Goal: Task Accomplishment & Management: Use online tool/utility

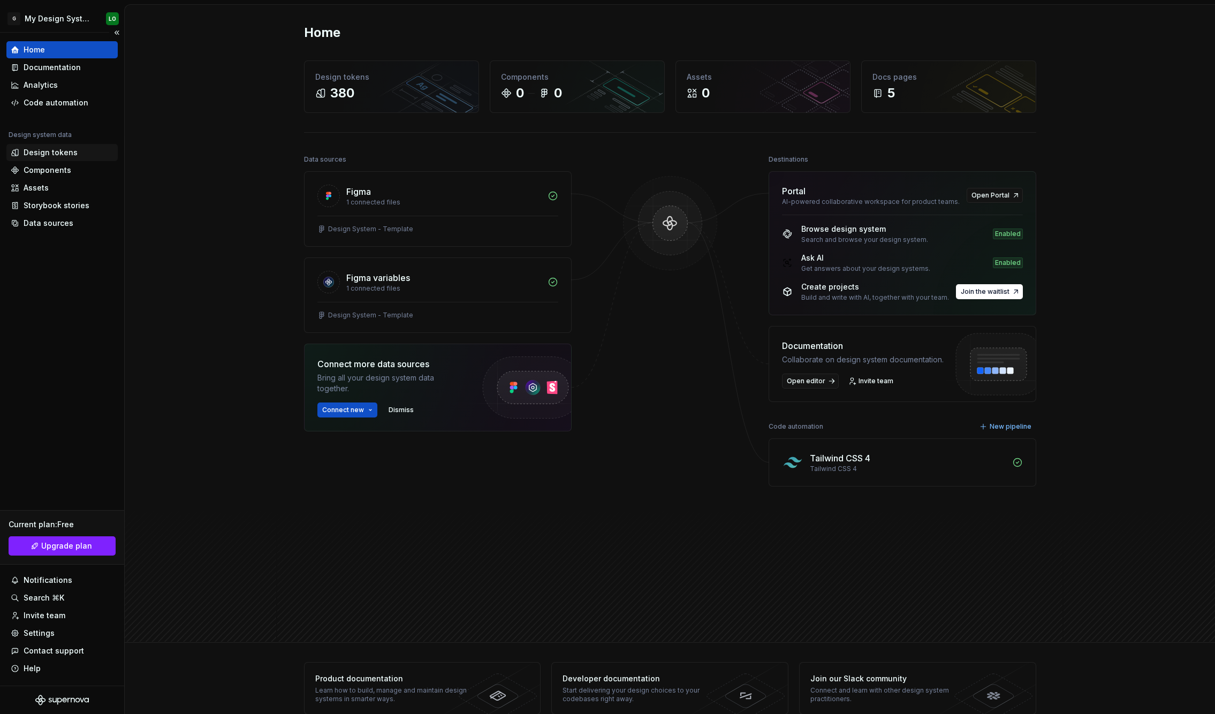
click at [55, 157] on div "Design tokens" at bounding box center [51, 152] width 54 height 11
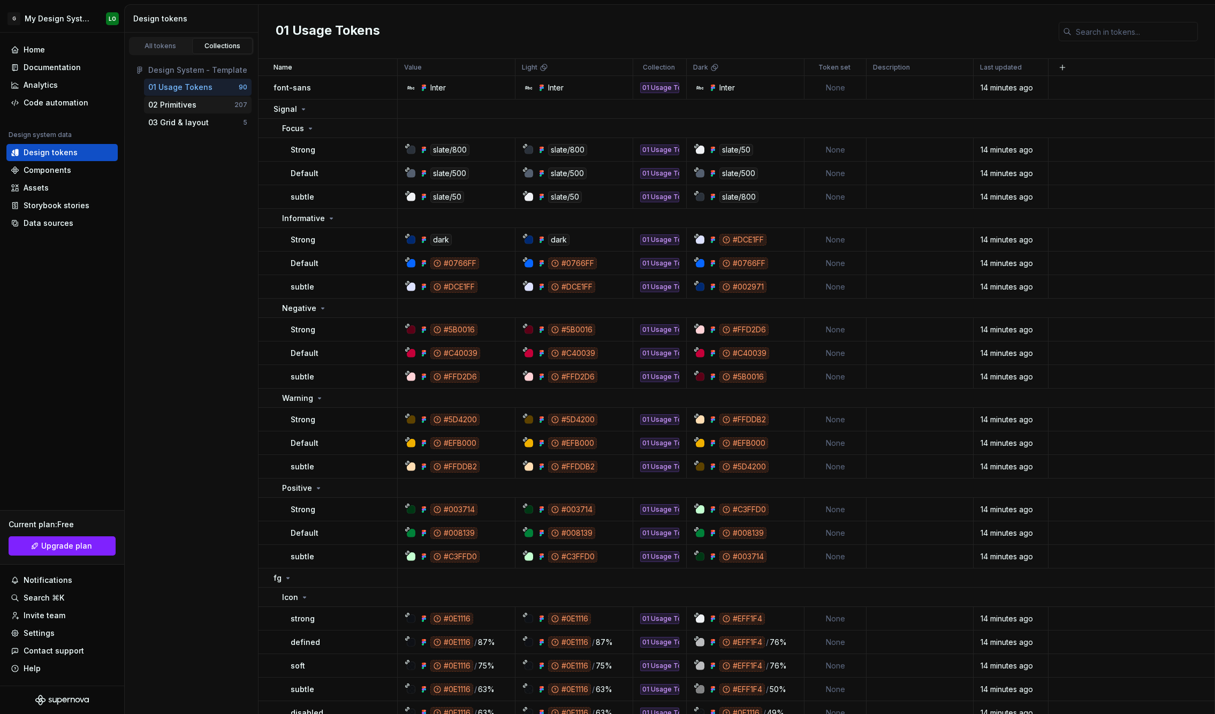
click at [180, 104] on div "02 Primitives" at bounding box center [172, 105] width 48 height 11
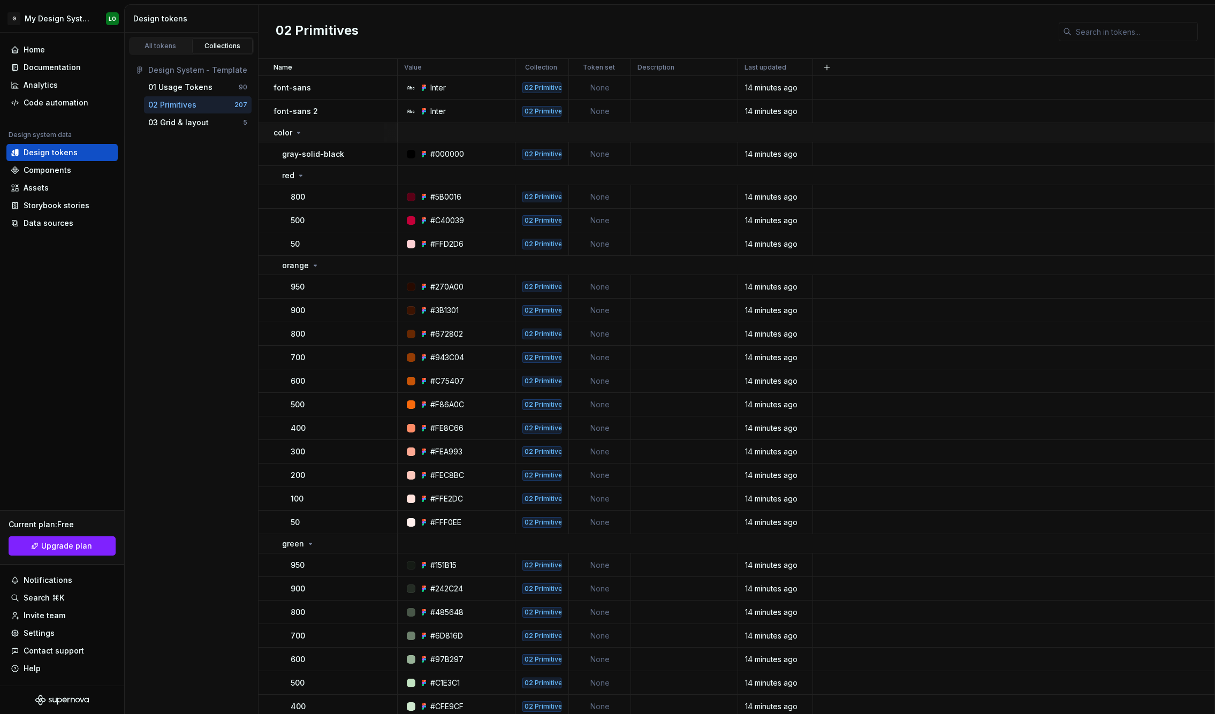
click at [289, 132] on p "color" at bounding box center [283, 132] width 19 height 11
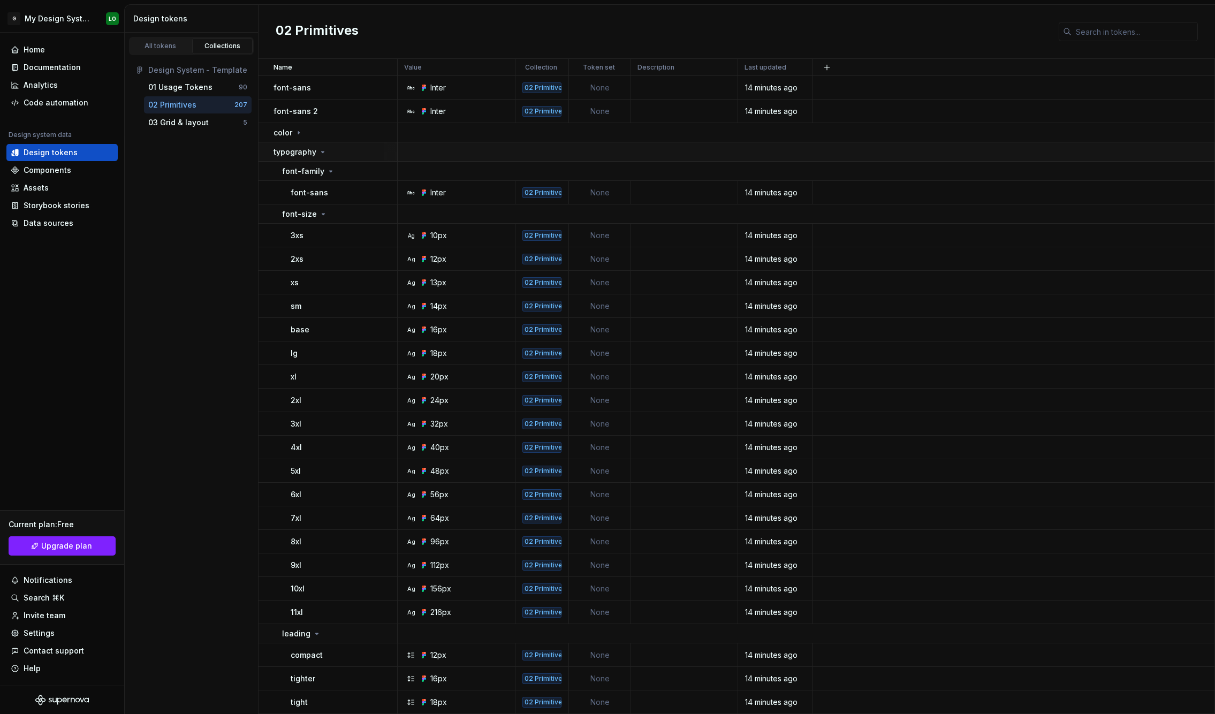
click at [281, 153] on p "typography" at bounding box center [295, 152] width 43 height 11
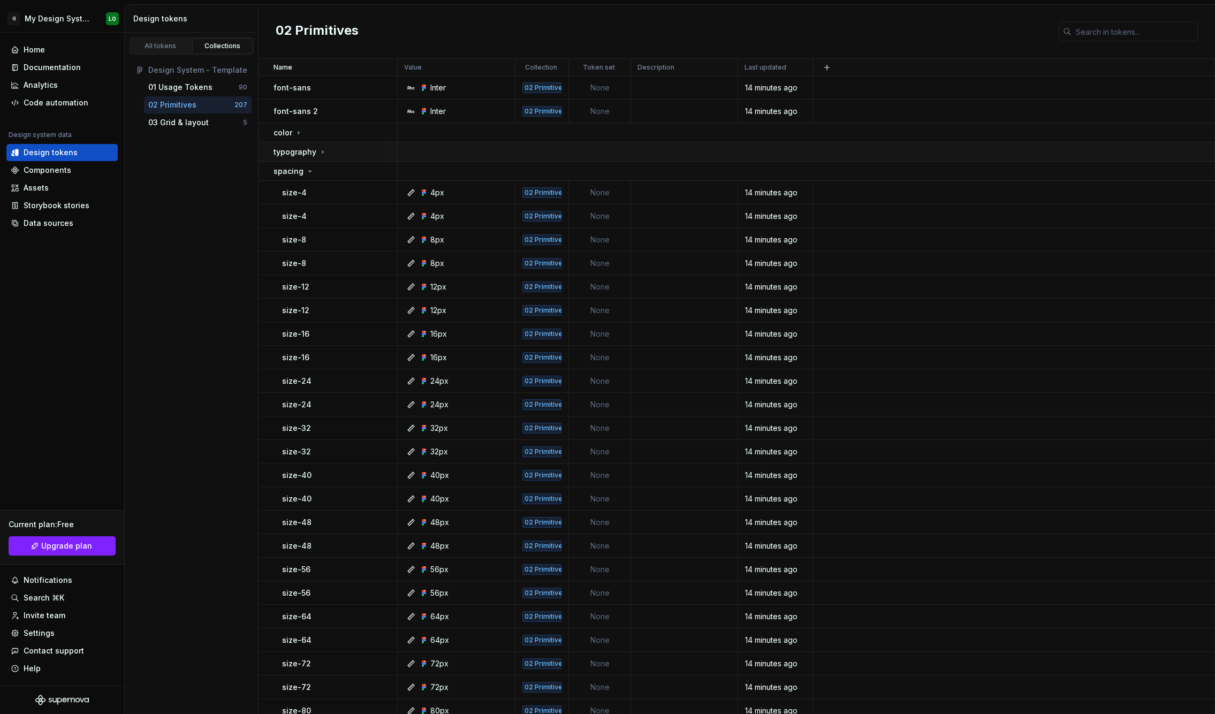
click at [340, 153] on div "typography" at bounding box center [335, 152] width 123 height 11
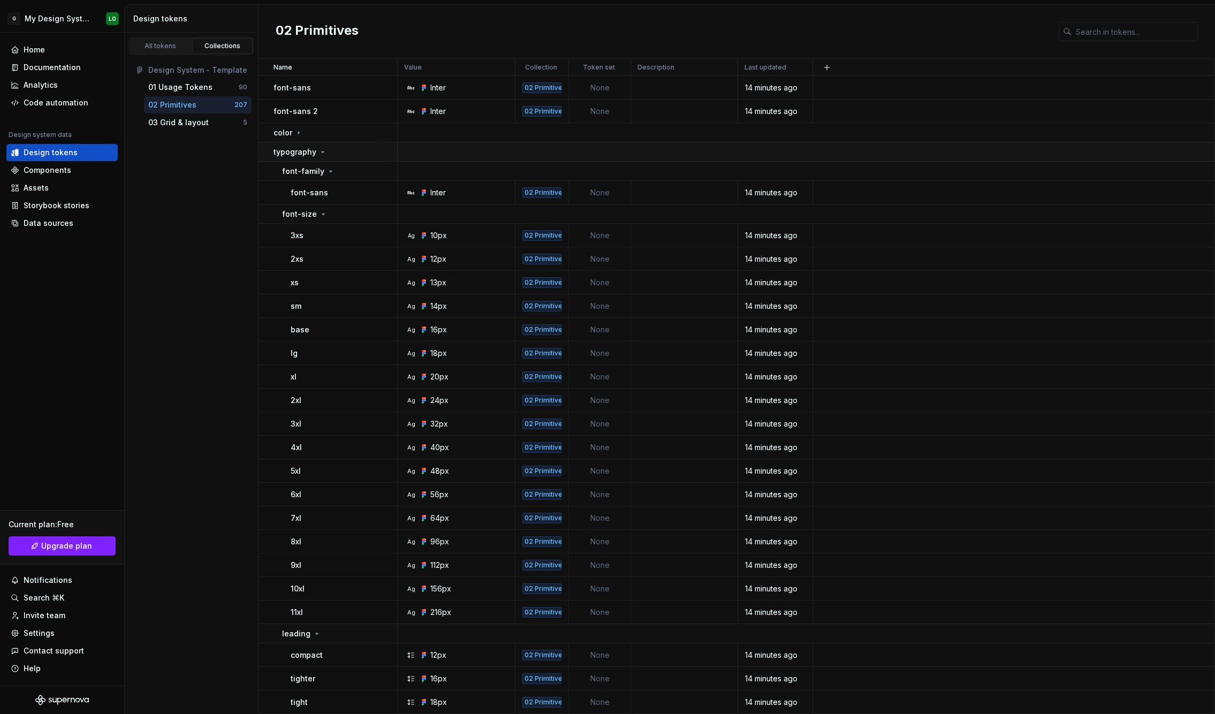
click at [297, 151] on p "typography" at bounding box center [295, 152] width 43 height 11
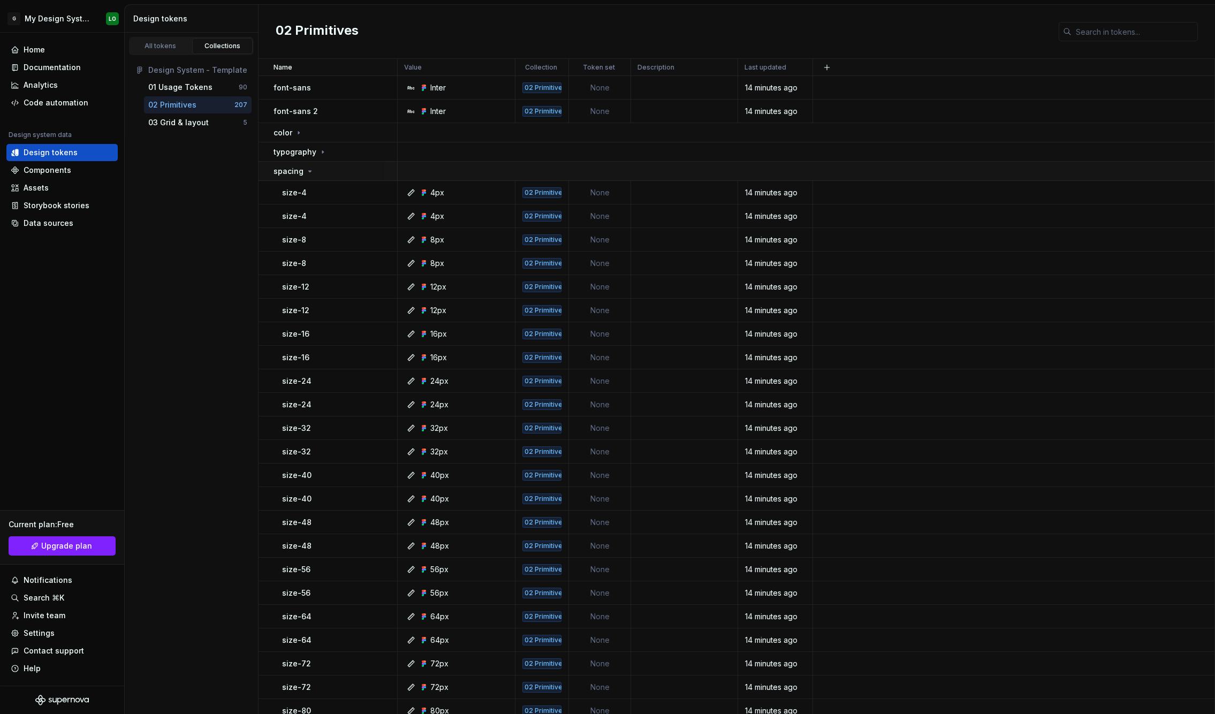
click at [290, 169] on p "spacing" at bounding box center [289, 171] width 30 height 11
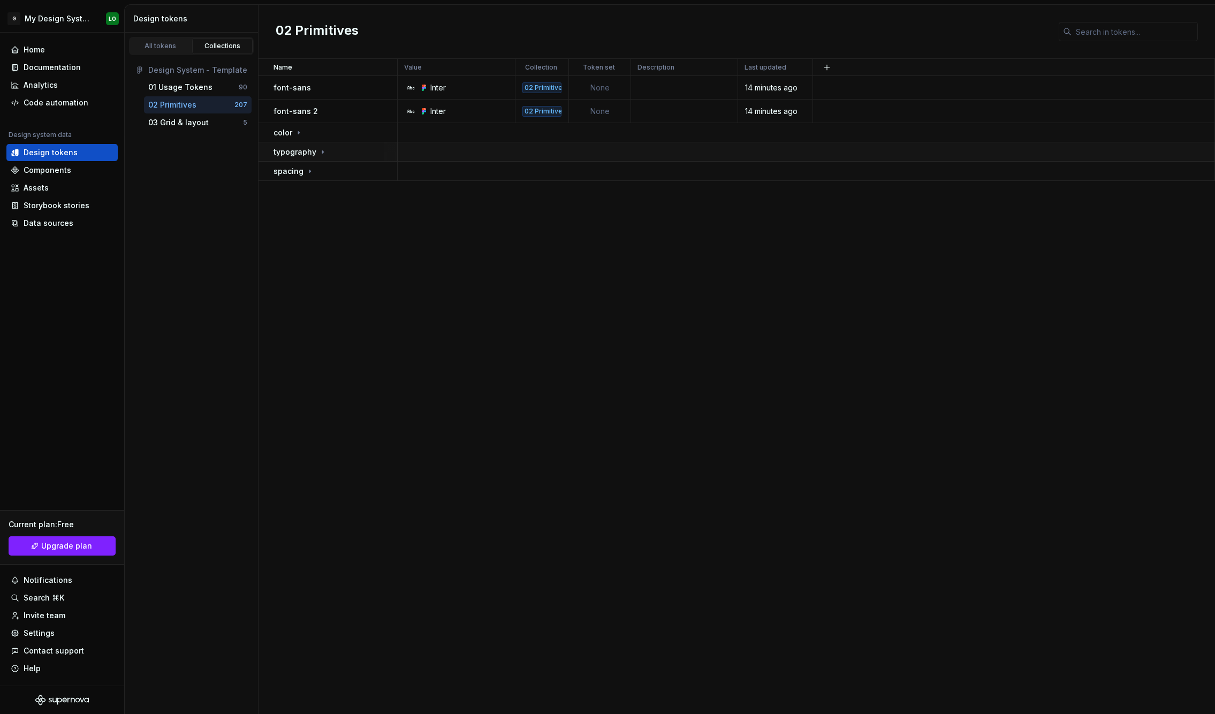
click at [298, 151] on p "typography" at bounding box center [295, 152] width 43 height 11
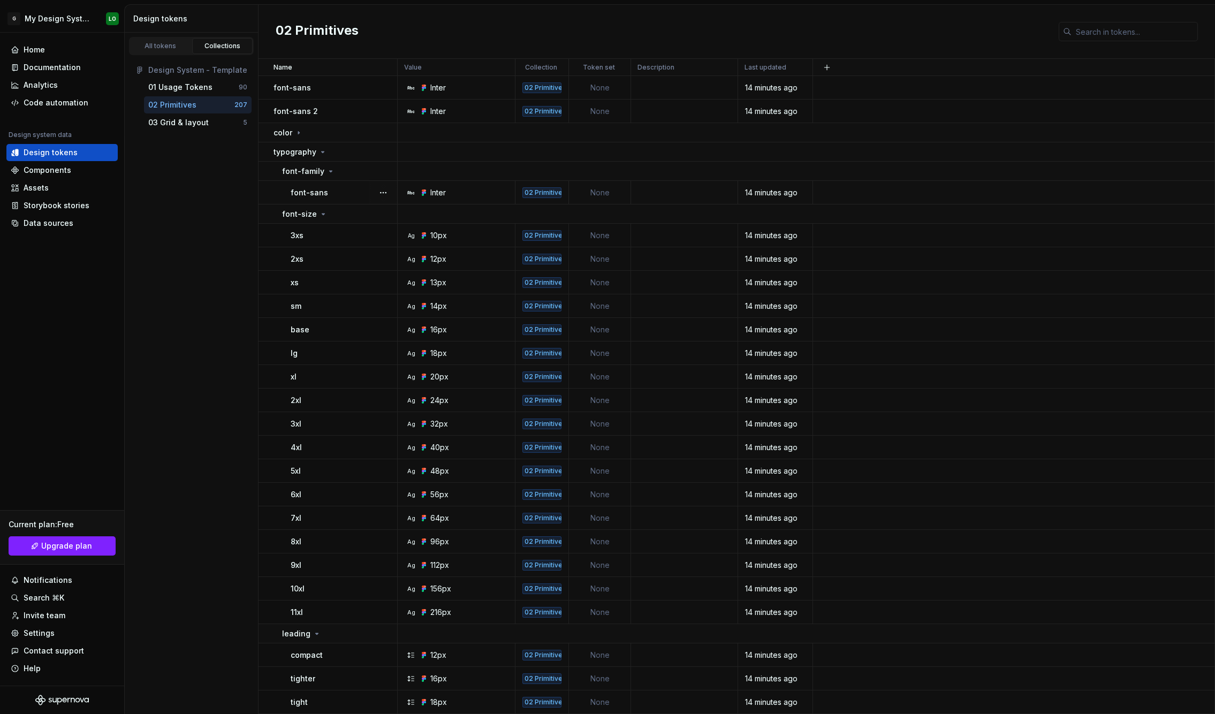
click at [548, 192] on div "02 Primitives" at bounding box center [541, 192] width 39 height 11
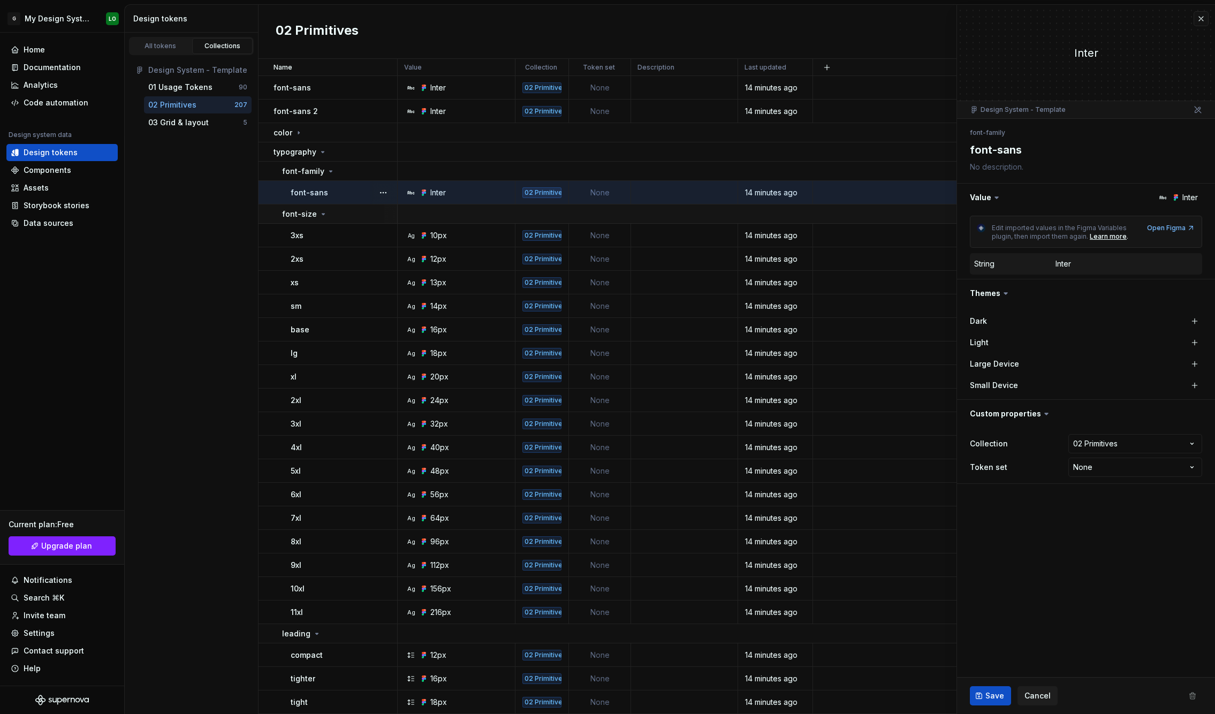
type textarea "*"
click at [1106, 446] on html "G My Design System LO Home Documentation Analytics Code automation Design syste…" at bounding box center [607, 357] width 1215 height 714
click at [1107, 443] on html "G My Design System LO Home Documentation Analytics Code automation Design syste…" at bounding box center [607, 357] width 1215 height 714
click at [1094, 467] on html "G My Design System LO Home Documentation Analytics Code automation Design syste…" at bounding box center [607, 357] width 1215 height 714
select select "**********"
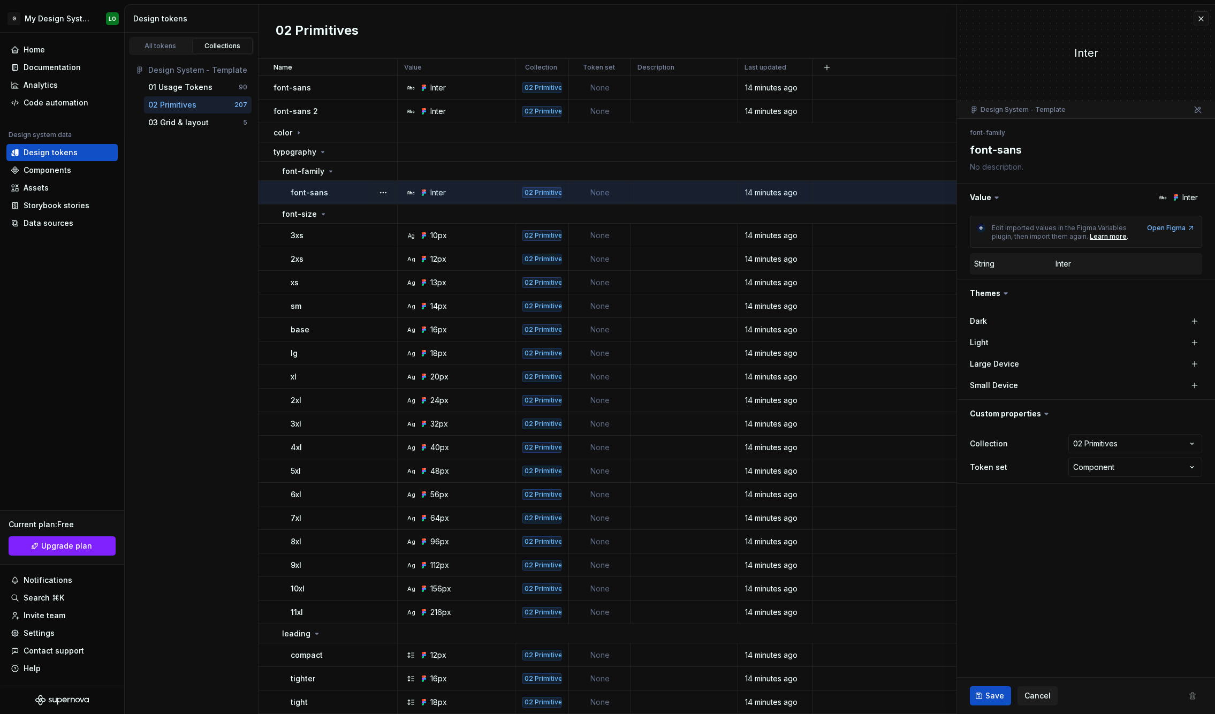
type textarea "*"
click at [1105, 475] on html "G My Design System LO Home Documentation Analytics Code automation Design syste…" at bounding box center [607, 357] width 1215 height 714
select select
click at [1041, 416] on icon at bounding box center [1046, 413] width 11 height 11
click at [1013, 468] on icon at bounding box center [1015, 467] width 9 height 9
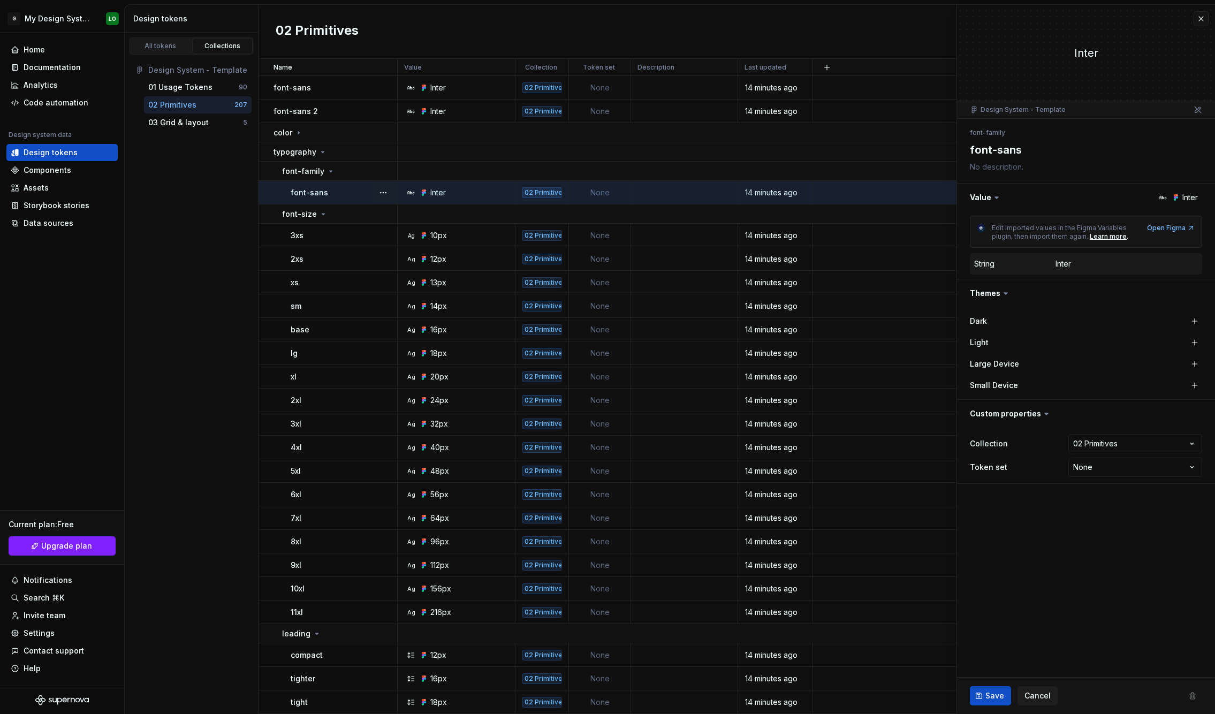
click at [1099, 468] on html "G My Design System LO Home Documentation Analytics Code automation Design syste…" at bounding box center [607, 357] width 1215 height 714
click at [1055, 483] on html "G My Design System LO Home Documentation Analytics Code automation Design syste…" at bounding box center [607, 357] width 1215 height 714
click at [1090, 446] on html "G My Design System LO Home Documentation Analytics Code automation Design syste…" at bounding box center [607, 357] width 1215 height 714
click at [1091, 443] on html "G My Design System LO Home Documentation Analytics Code automation Design syste…" at bounding box center [607, 357] width 1215 height 714
click at [998, 294] on button "button" at bounding box center [1086, 293] width 258 height 28
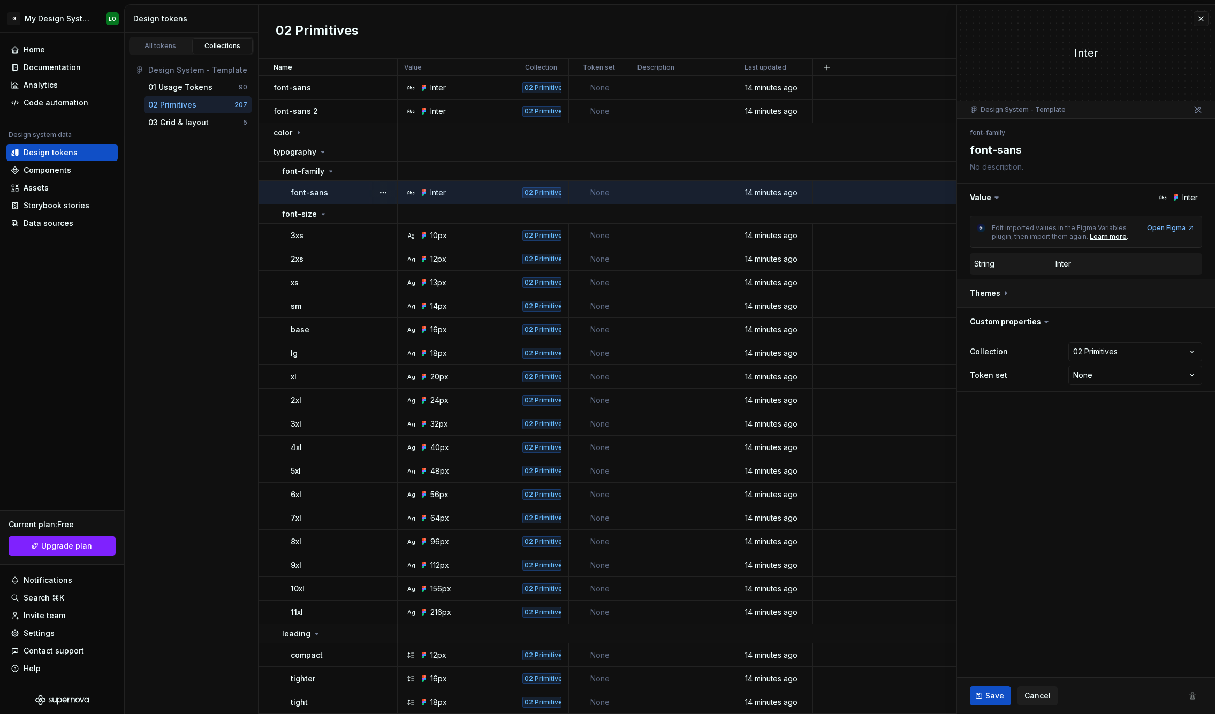
click at [996, 287] on button "button" at bounding box center [1086, 293] width 258 height 28
click at [825, 70] on button "button" at bounding box center [826, 67] width 15 height 15
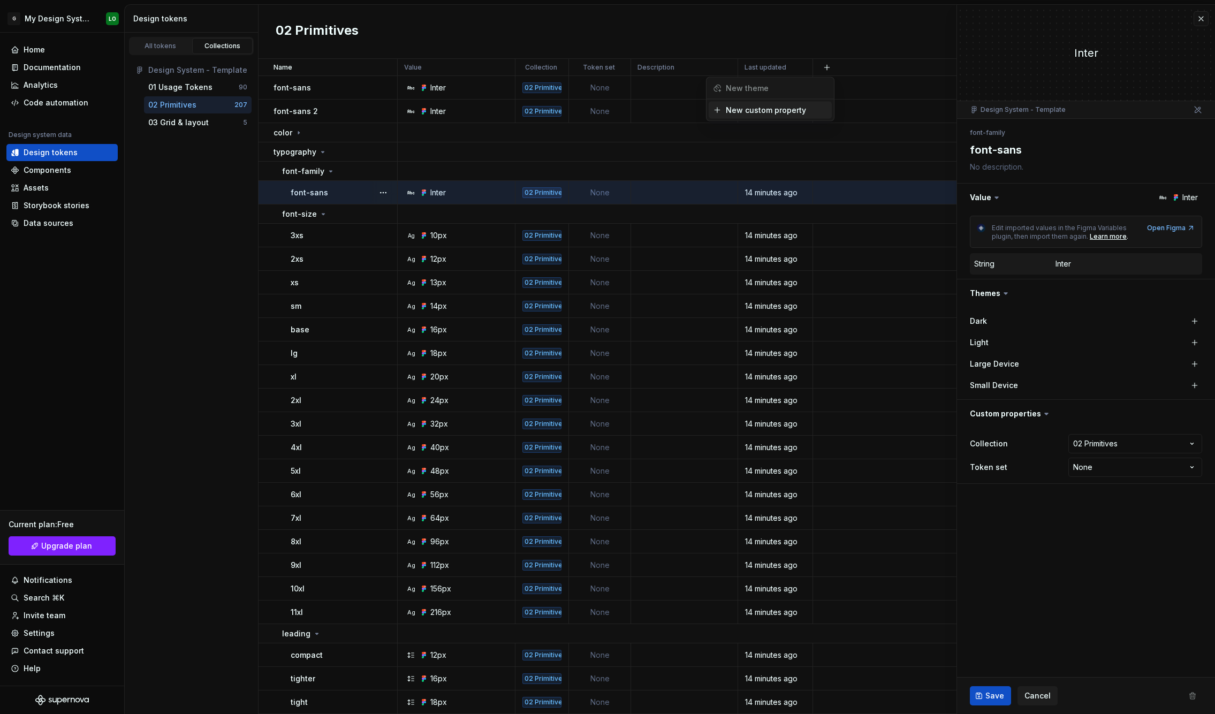
click at [777, 113] on div "New custom property" at bounding box center [766, 110] width 80 height 11
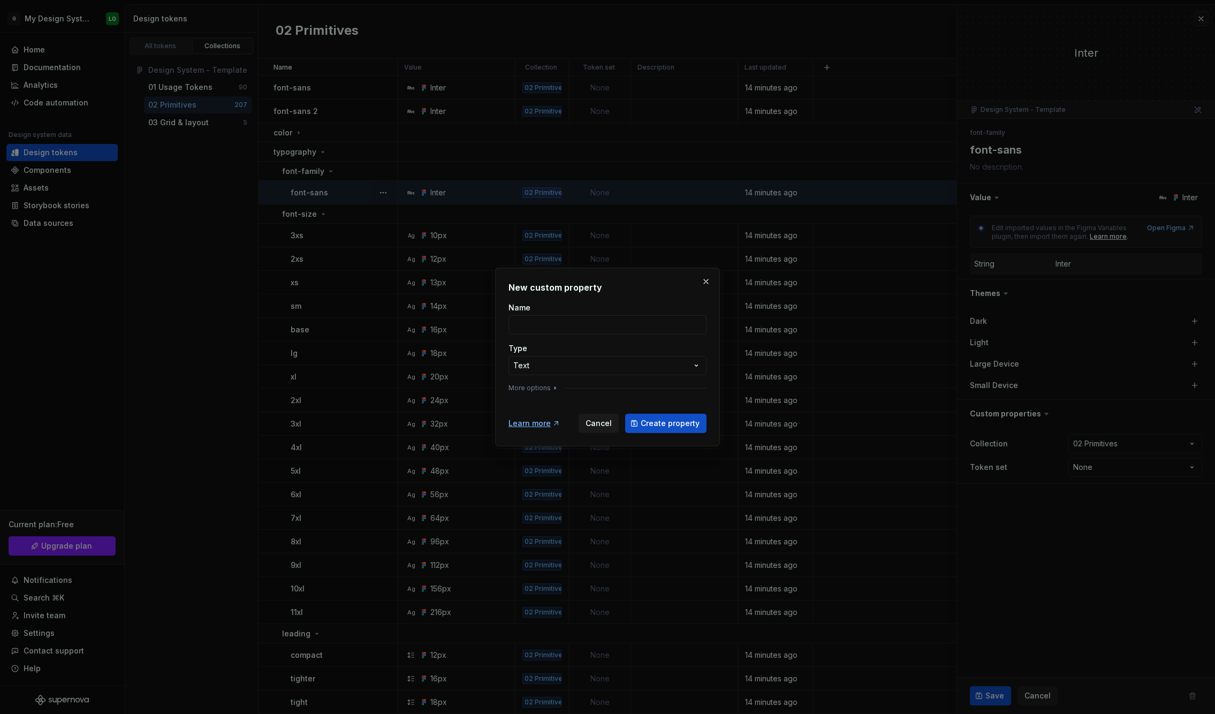
click at [648, 366] on div "**********" at bounding box center [607, 357] width 1215 height 714
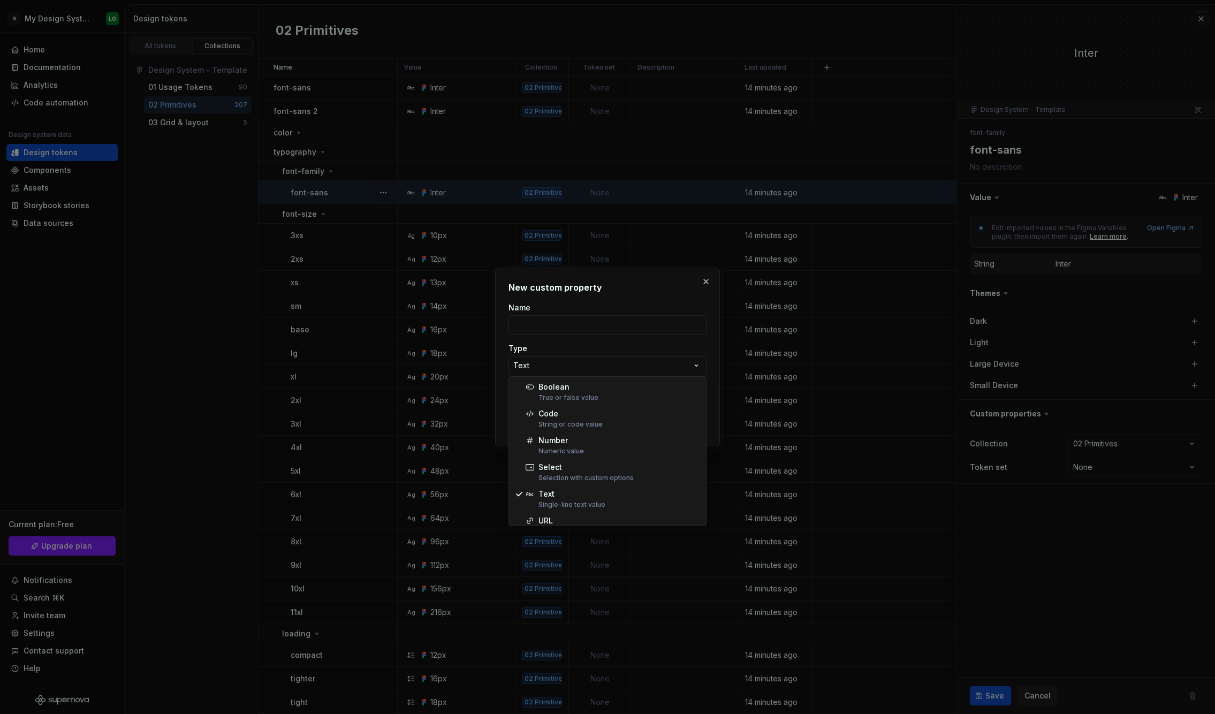
click at [628, 330] on div "**********" at bounding box center [607, 357] width 1215 height 714
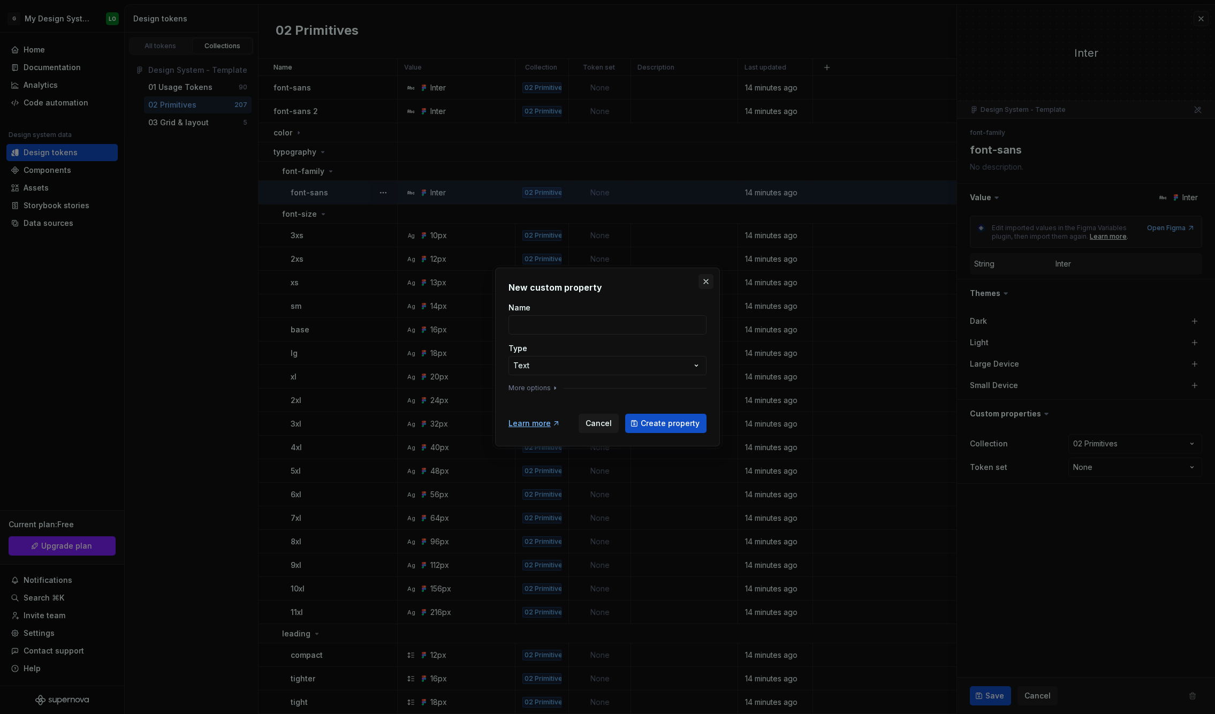
click at [707, 280] on button "button" at bounding box center [706, 281] width 15 height 15
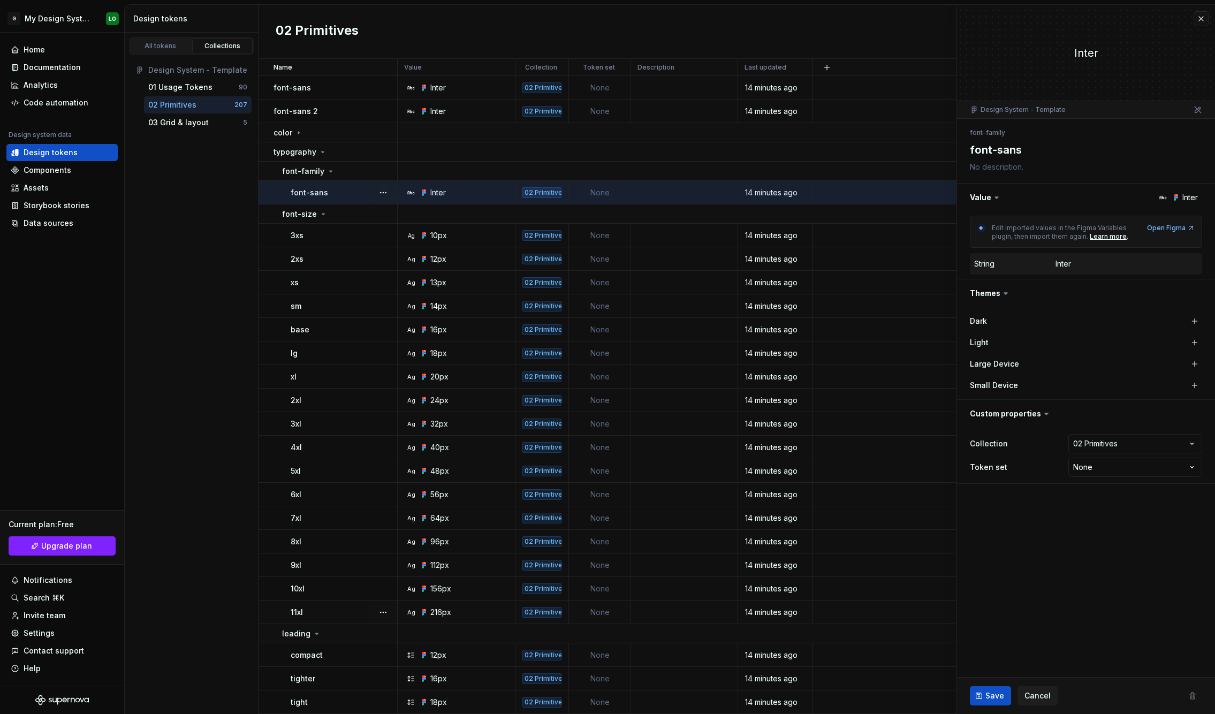
scroll to position [186, 0]
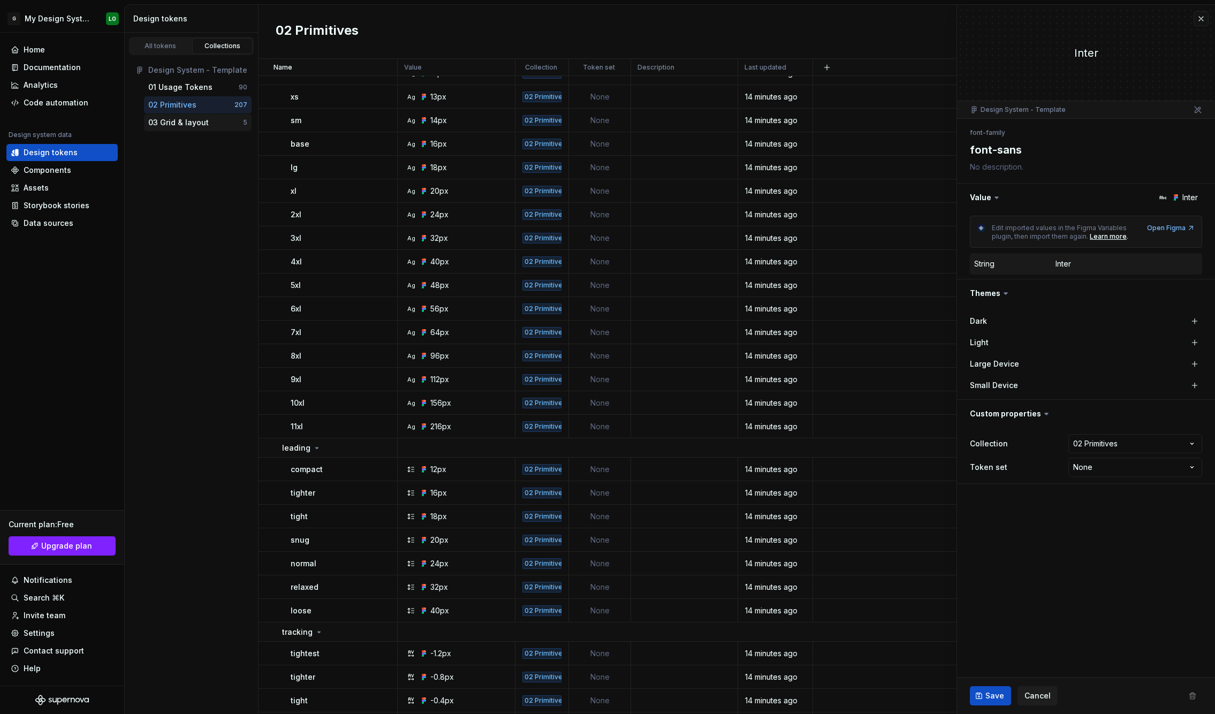
click at [181, 127] on div "03 Grid & layout 5" at bounding box center [198, 122] width 108 height 17
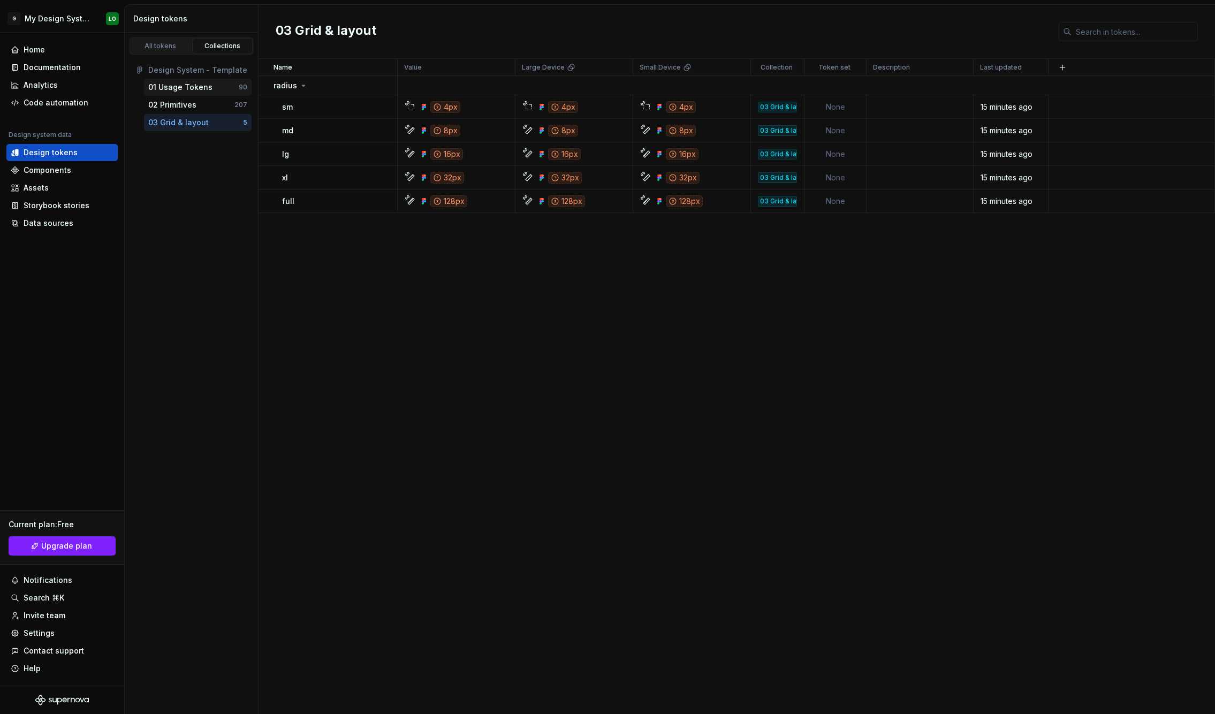
click at [214, 84] on div "01 Usage Tokens" at bounding box center [193, 87] width 90 height 11
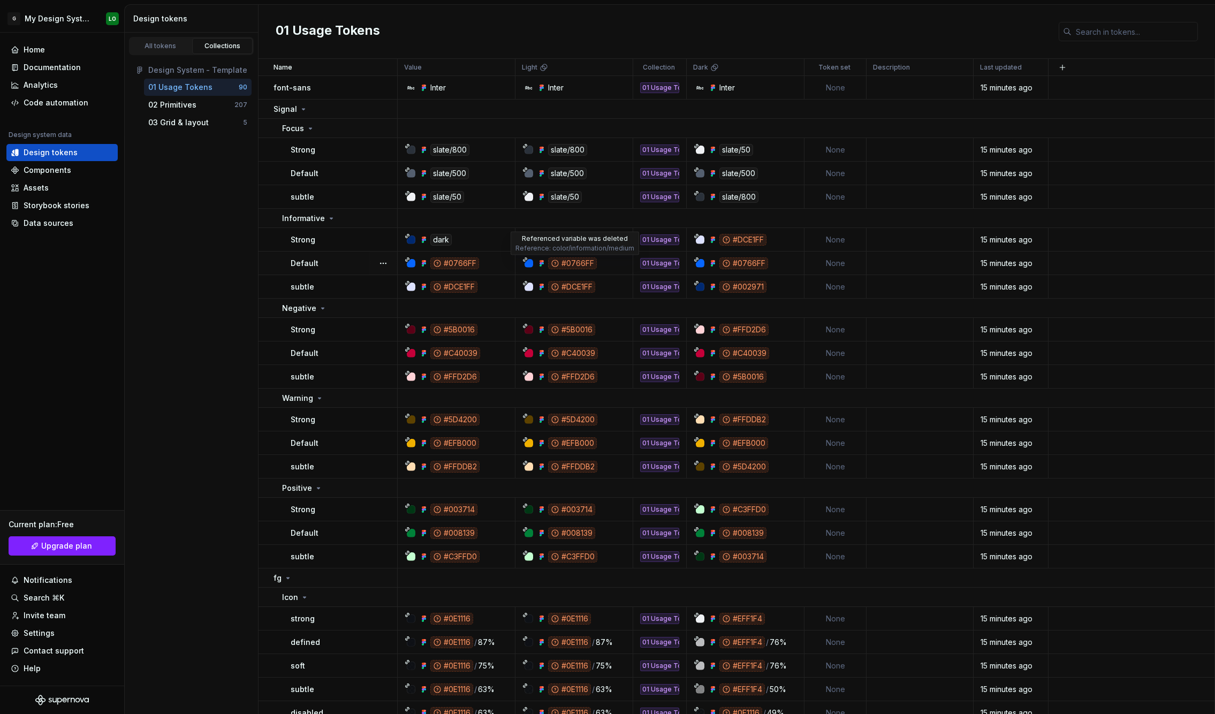
click at [585, 263] on div "#0766FF" at bounding box center [572, 263] width 49 height 12
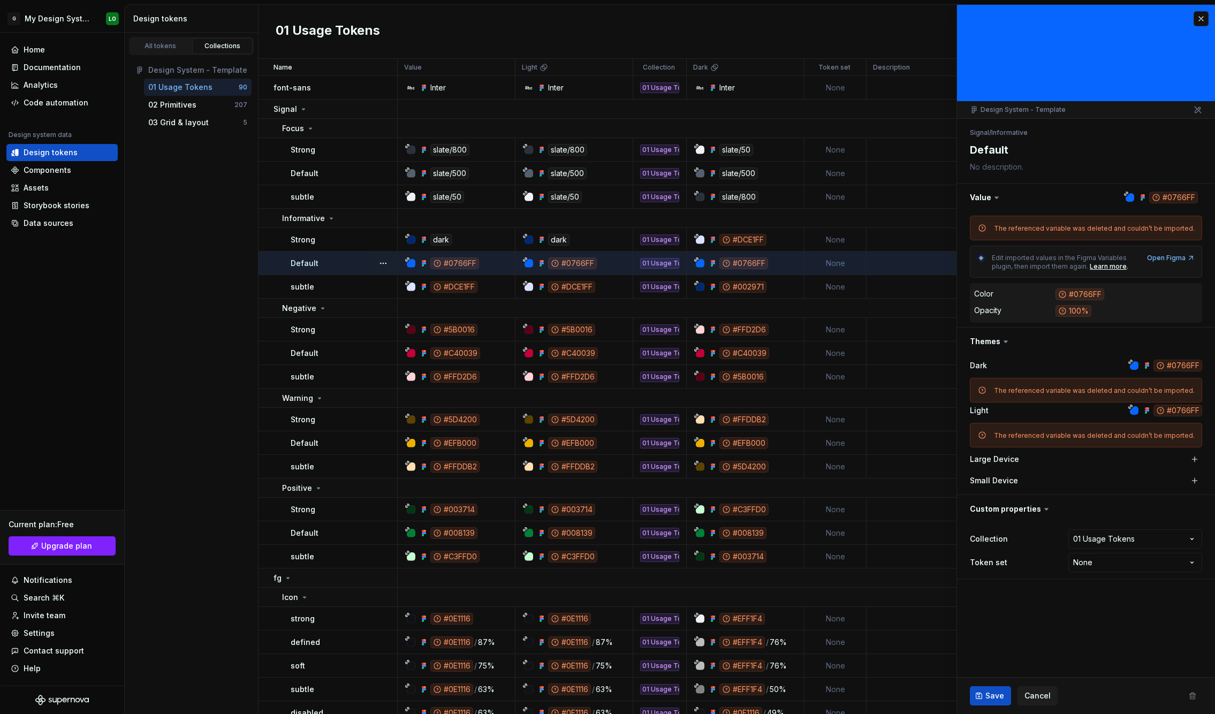
click at [1196, 109] on icon at bounding box center [1198, 109] width 9 height 9
click at [172, 48] on div "All tokens" at bounding box center [161, 46] width 54 height 9
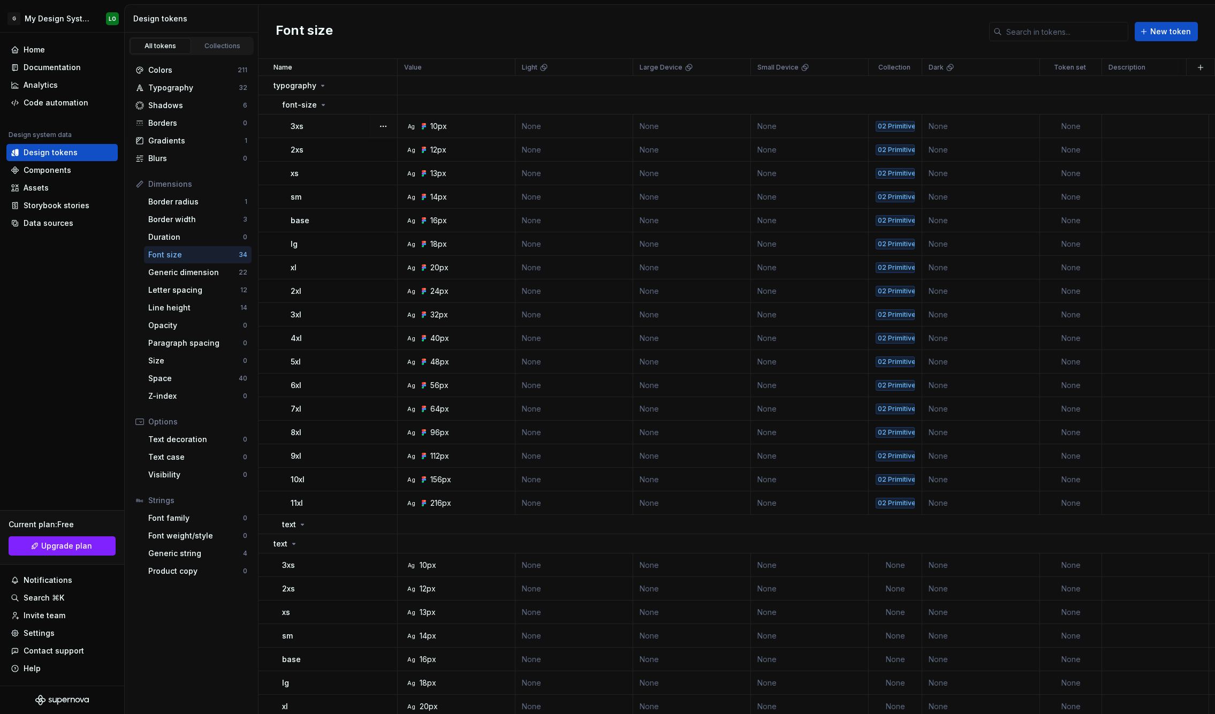
click at [675, 126] on td "None" at bounding box center [692, 127] width 118 height 24
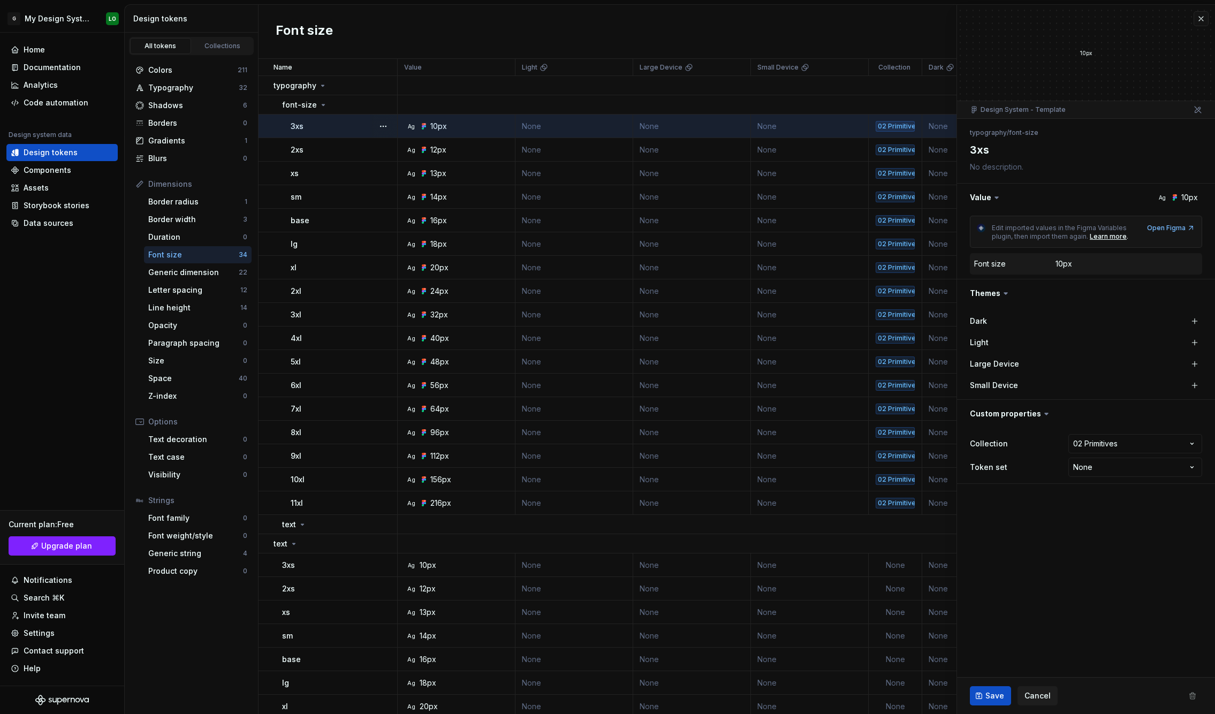
click at [644, 126] on td "None" at bounding box center [692, 127] width 118 height 24
click at [1195, 322] on button "button" at bounding box center [1194, 321] width 15 height 15
click at [1124, 321] on button "button" at bounding box center [1122, 321] width 19 height 19
click at [1193, 342] on button "button" at bounding box center [1194, 342] width 15 height 15
click at [1120, 344] on button "button" at bounding box center [1122, 342] width 19 height 19
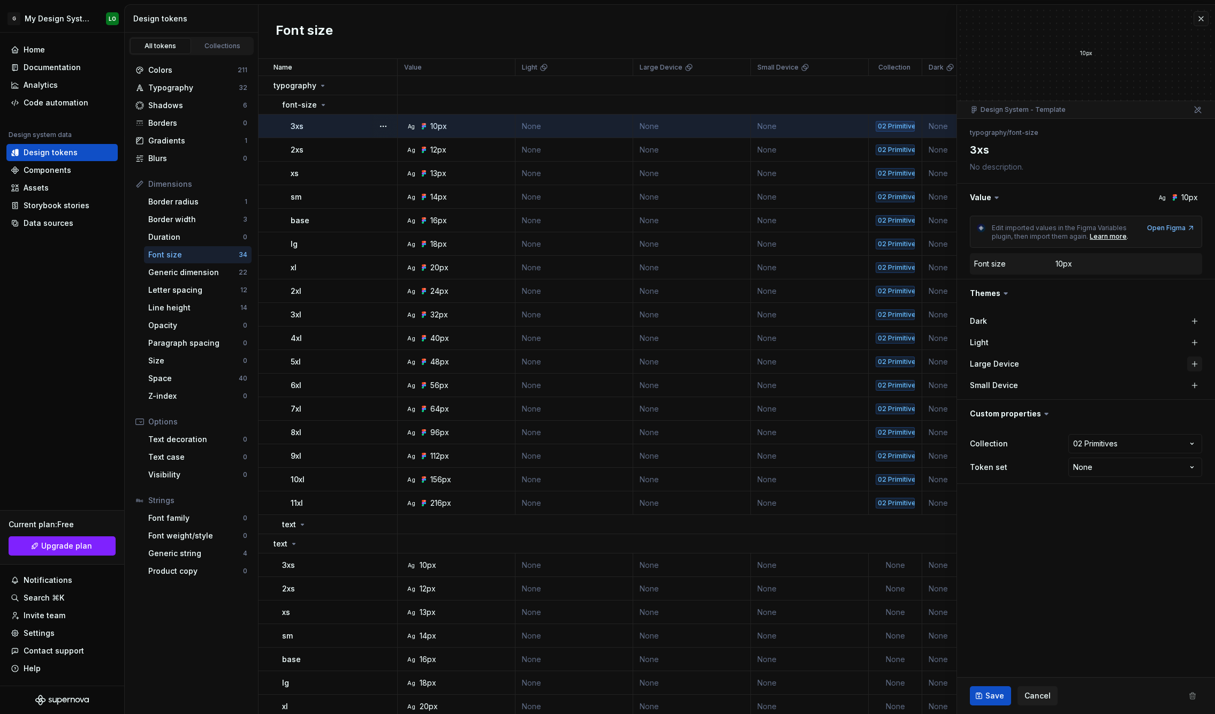
click at [1196, 359] on button "button" at bounding box center [1194, 363] width 15 height 15
click at [1187, 362] on button "button" at bounding box center [1192, 363] width 15 height 15
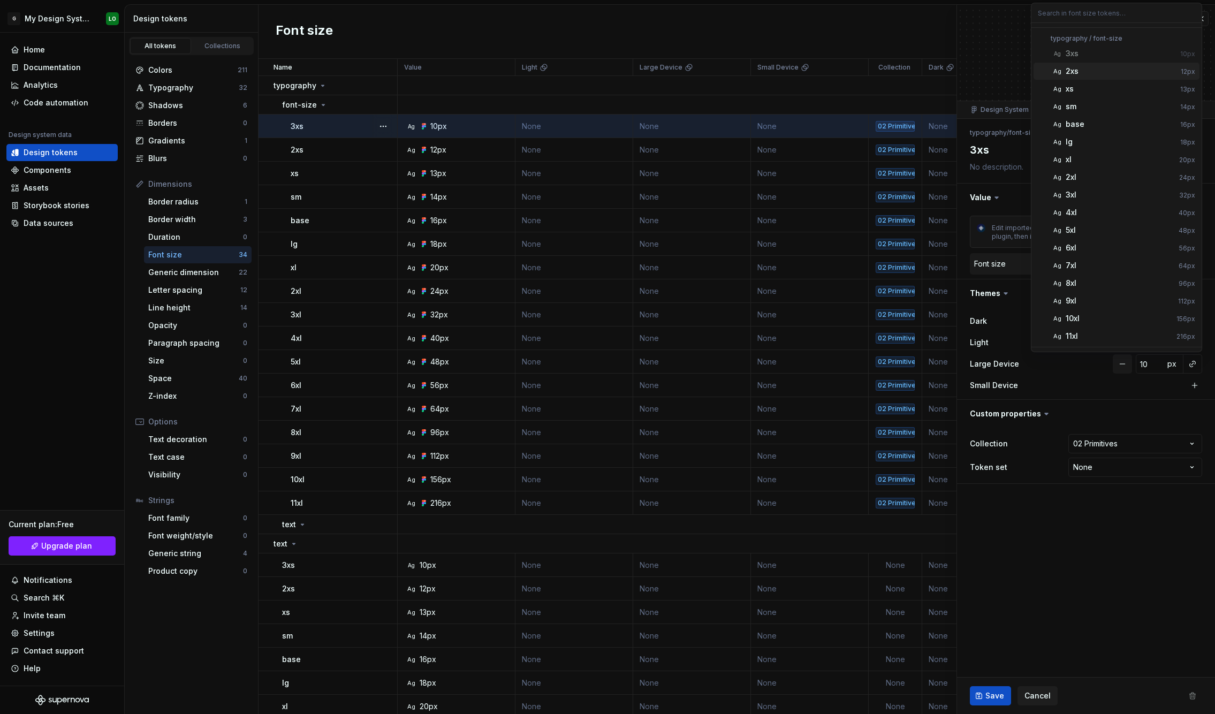
click at [1125, 370] on html "G My Design System LO Home Documentation Analytics Code automation Design syste…" at bounding box center [607, 357] width 1215 height 714
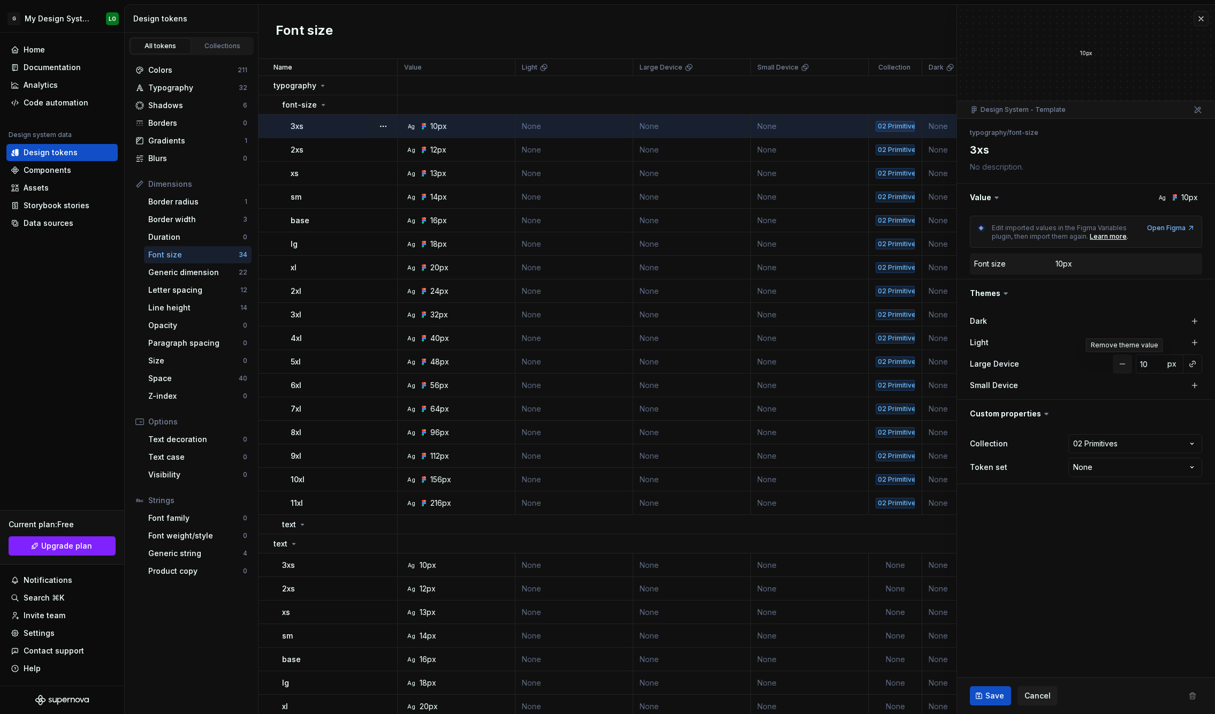
click at [1121, 361] on button "button" at bounding box center [1122, 363] width 19 height 19
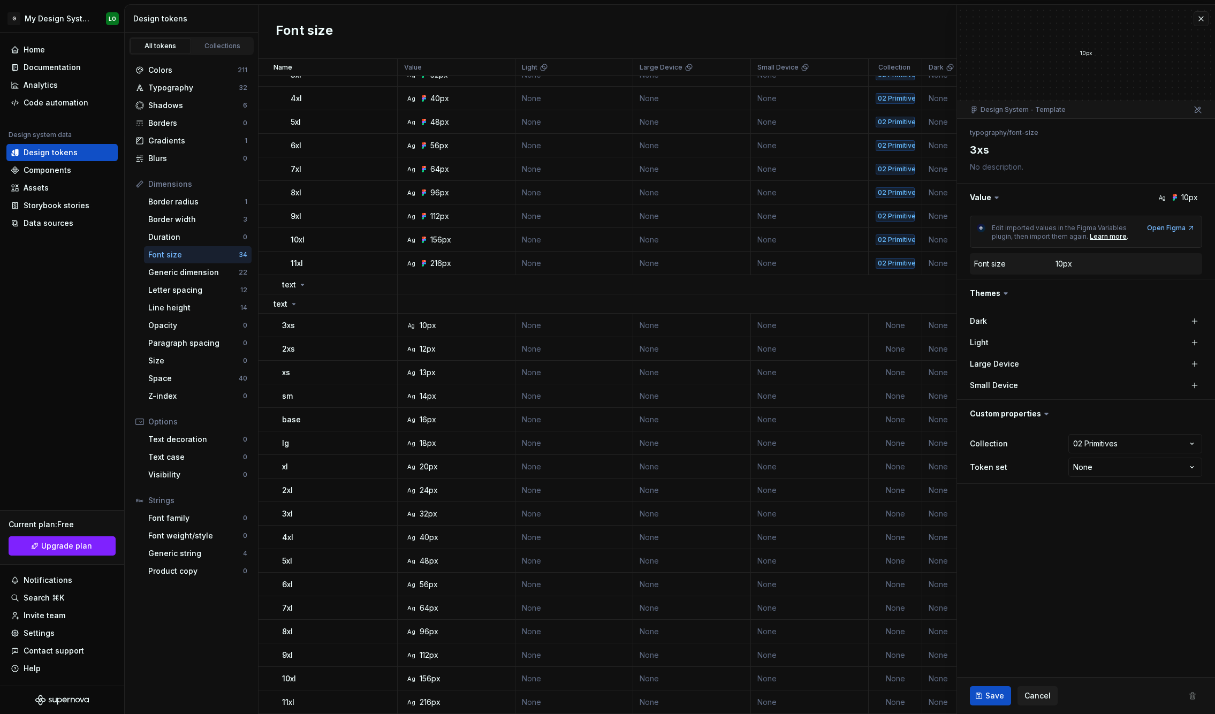
scroll to position [203, 0]
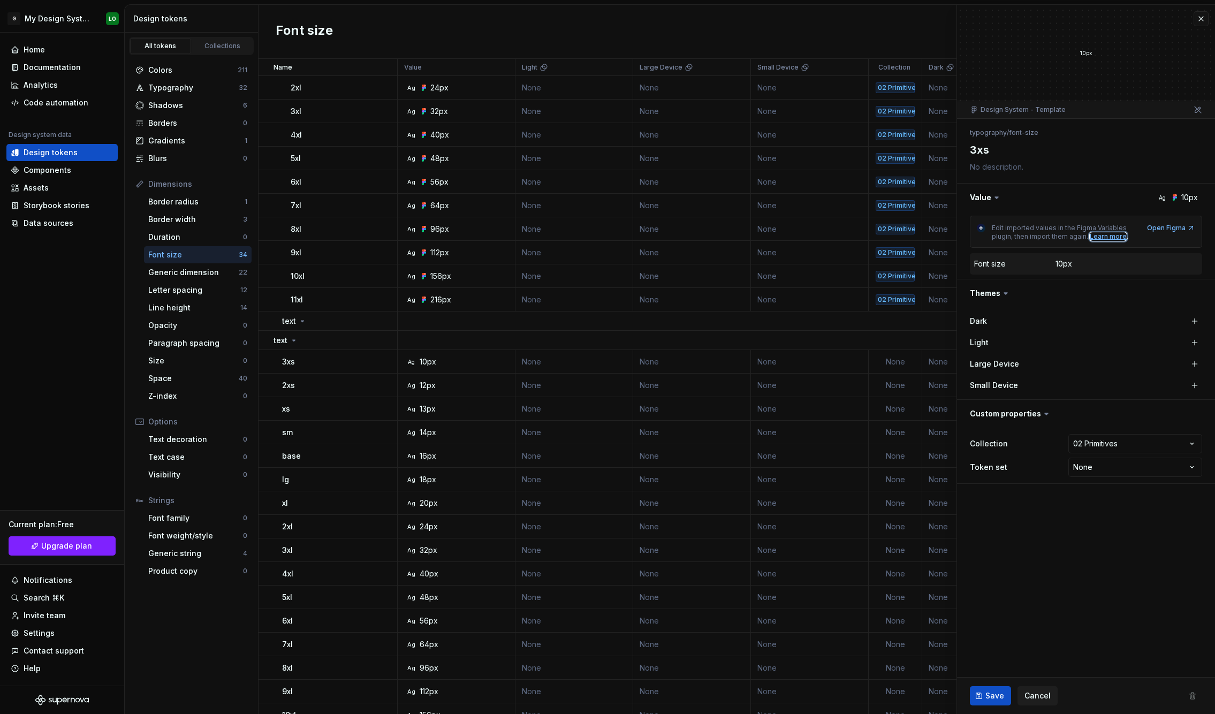
click at [1120, 237] on div "Learn more" at bounding box center [1108, 236] width 37 height 9
click at [50, 16] on html "G My Design System LO Home Documentation Analytics Code automation Design syste…" at bounding box center [607, 357] width 1215 height 714
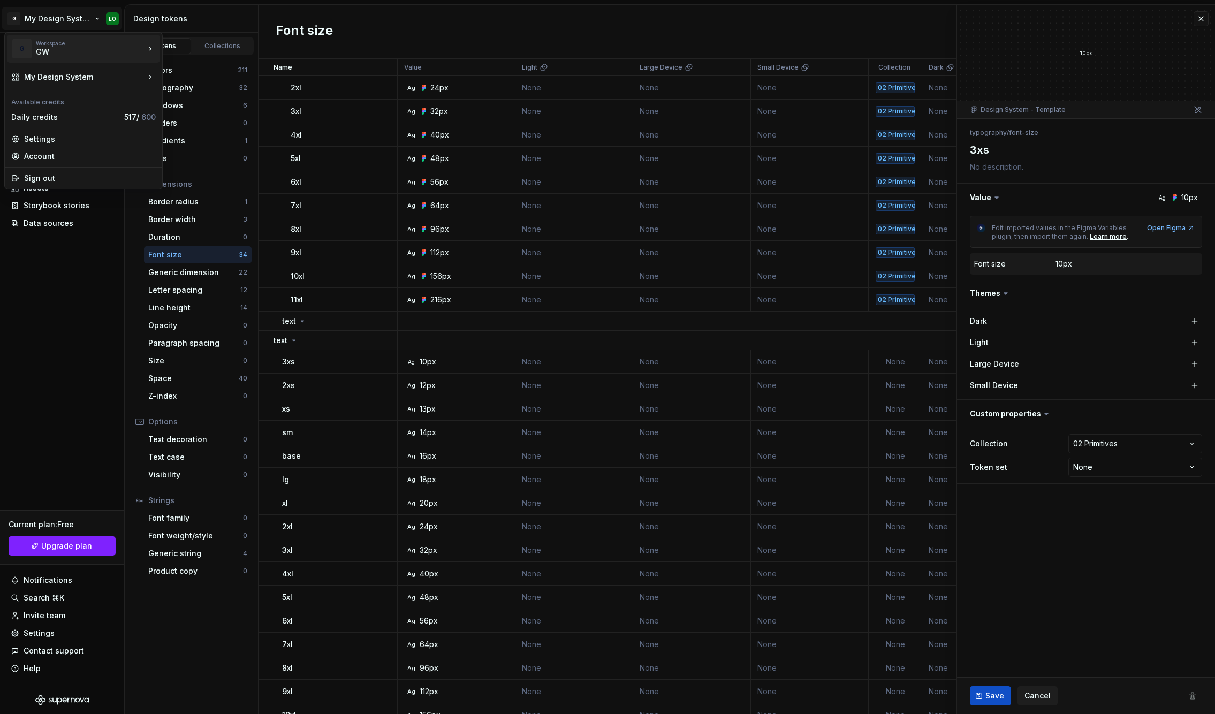
type textarea "*"
click at [66, 55] on div "GW" at bounding box center [81, 52] width 91 height 11
click at [197, 62] on div "Laurel" at bounding box center [215, 64] width 70 height 11
